Goal: Find specific page/section: Find specific page/section

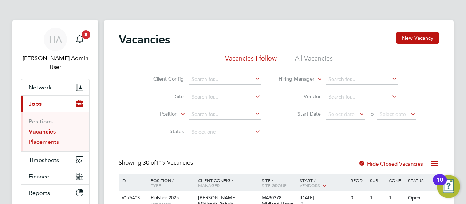
click at [50, 138] on link "Placements" at bounding box center [44, 141] width 30 height 7
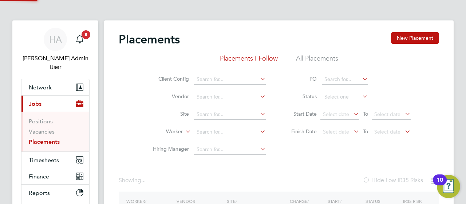
click at [326, 56] on li "All Placements" at bounding box center [317, 60] width 42 height 13
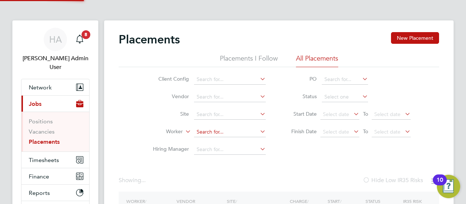
click at [216, 131] on input at bounding box center [230, 132] width 72 height 10
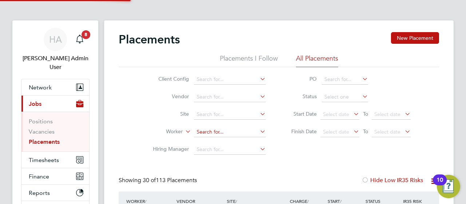
paste input "[PERSON_NAME]"
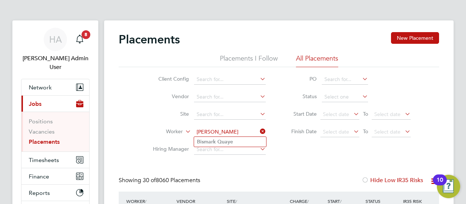
type input "[PERSON_NAME]"
click at [229, 139] on b "Quaye" at bounding box center [225, 141] width 16 height 6
drag, startPoint x: 230, startPoint y: 138, endPoint x: 236, endPoint y: 134, distance: 7.8
click at [230, 138] on li "Worker Bismark Quaye" at bounding box center [206, 131] width 137 height 17
click at [237, 131] on input at bounding box center [230, 132] width 72 height 10
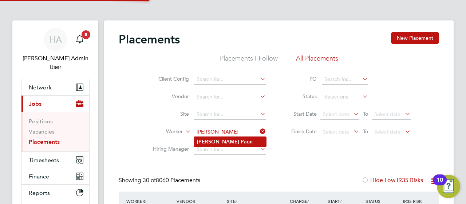
type input "Adrian Paun"
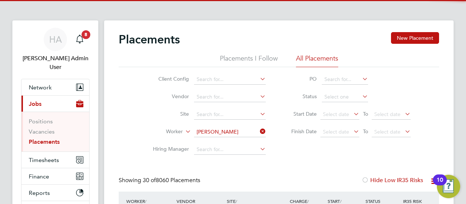
click at [237, 138] on li "Adrian Paun" at bounding box center [230, 142] width 72 height 10
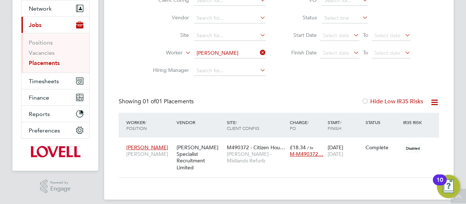
click at [259, 52] on icon at bounding box center [259, 52] width 0 height 10
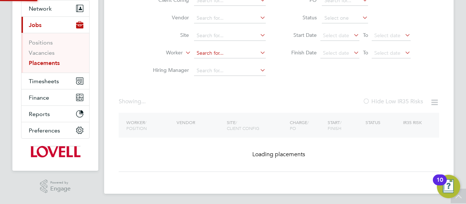
click at [224, 57] on div "Placements New Placement Placements I Follow All Placements Client Config Vendo…" at bounding box center [279, 68] width 350 height 252
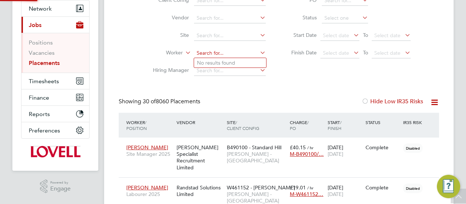
paste input "Ashley Tubman"
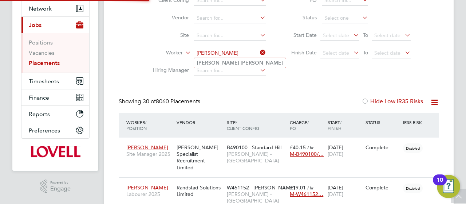
type input "Ashley Tubman"
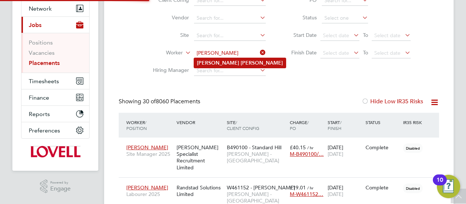
click at [241, 61] on b "Tubman" at bounding box center [262, 63] width 42 height 6
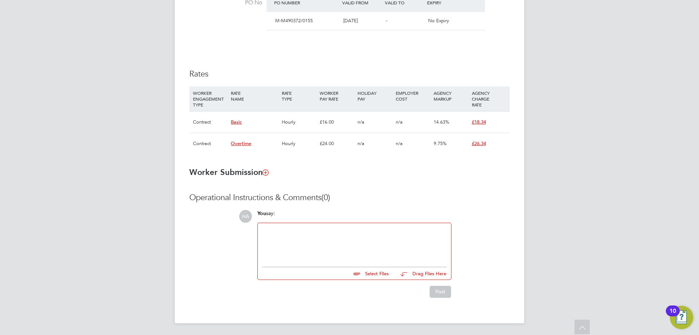
scroll to position [4, 4]
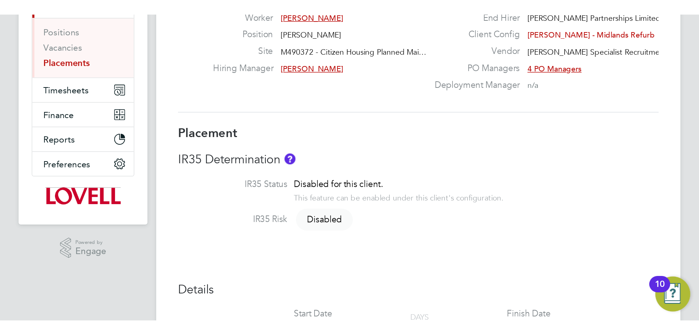
scroll to position [21, 51]
